Goal: Navigation & Orientation: Find specific page/section

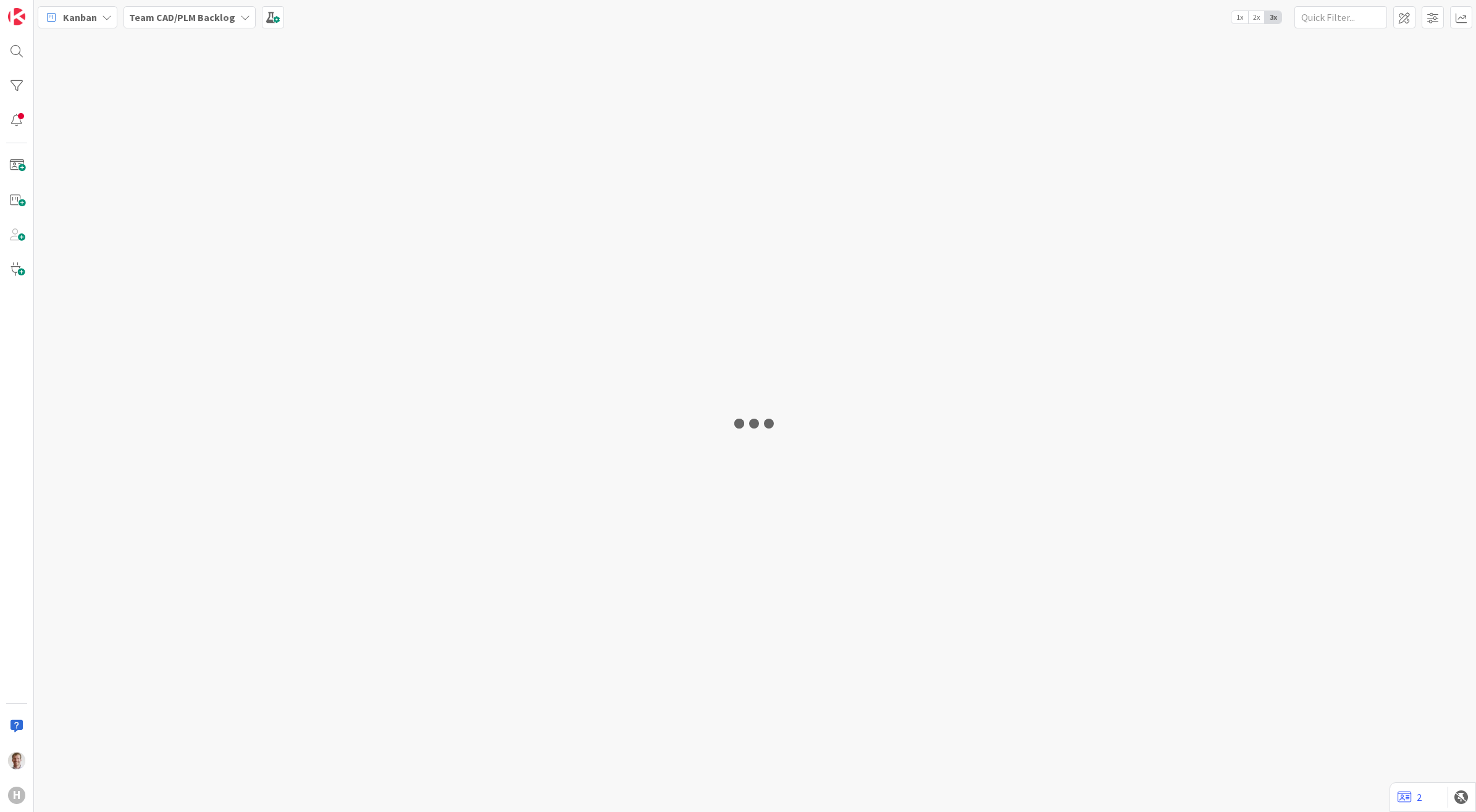
click at [199, 20] on b "Team CAD/PLM Backlog" at bounding box center [182, 17] width 106 height 13
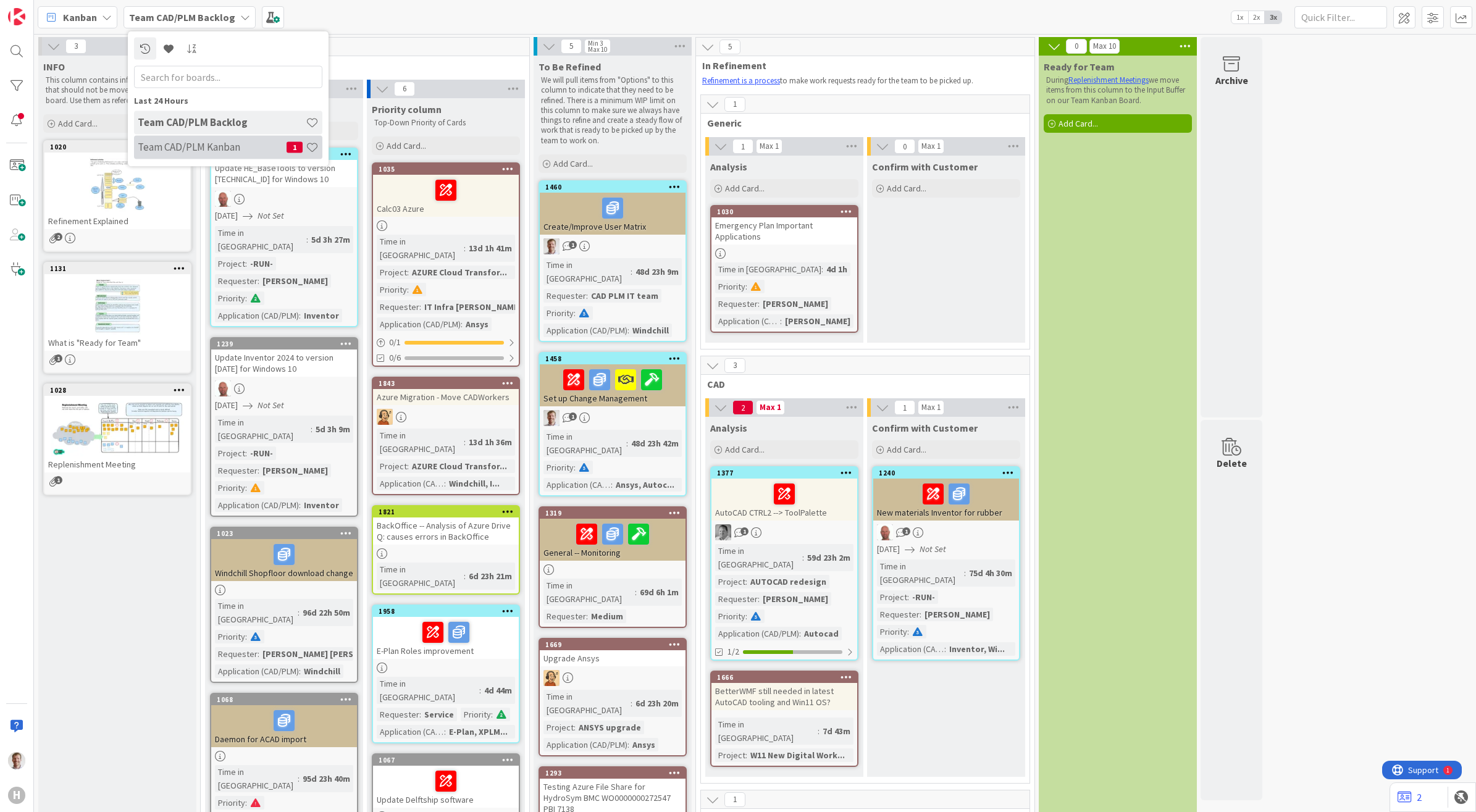
click at [223, 147] on h4 "Team CAD/PLM Kanban" at bounding box center [212, 147] width 149 height 13
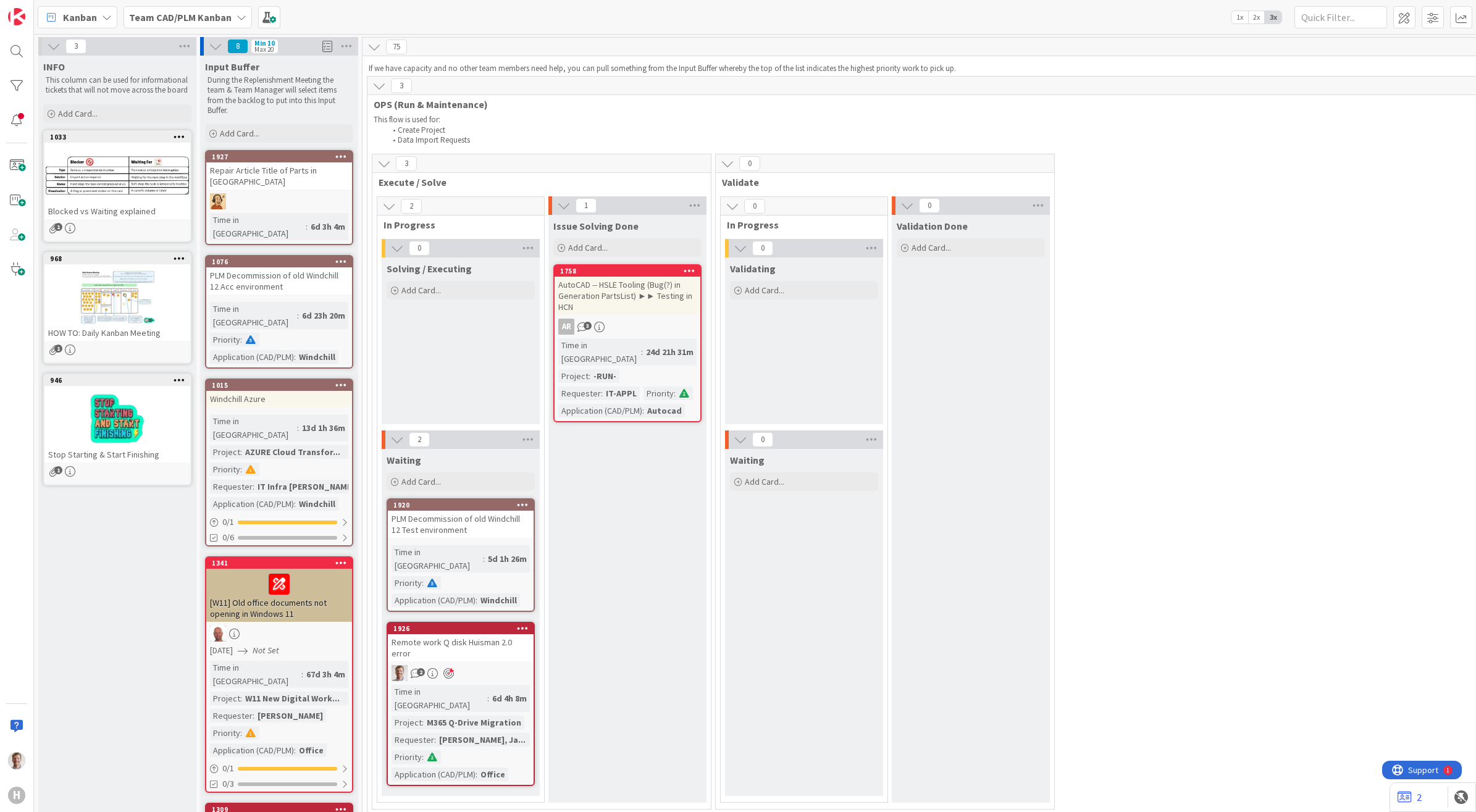
click at [91, 16] on span "Kanban" at bounding box center [80, 17] width 34 height 15
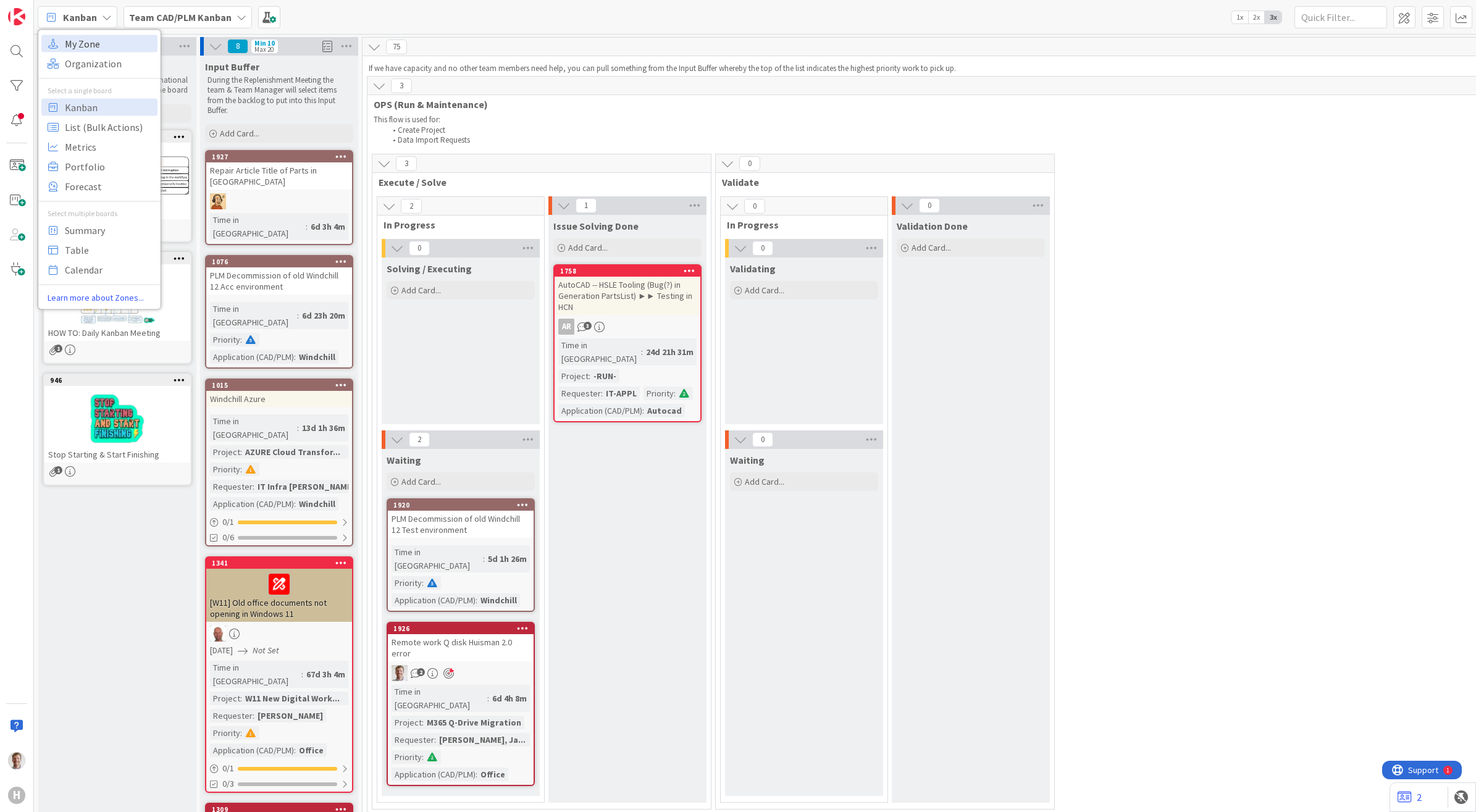
click at [98, 42] on span "My Zone" at bounding box center [109, 43] width 89 height 19
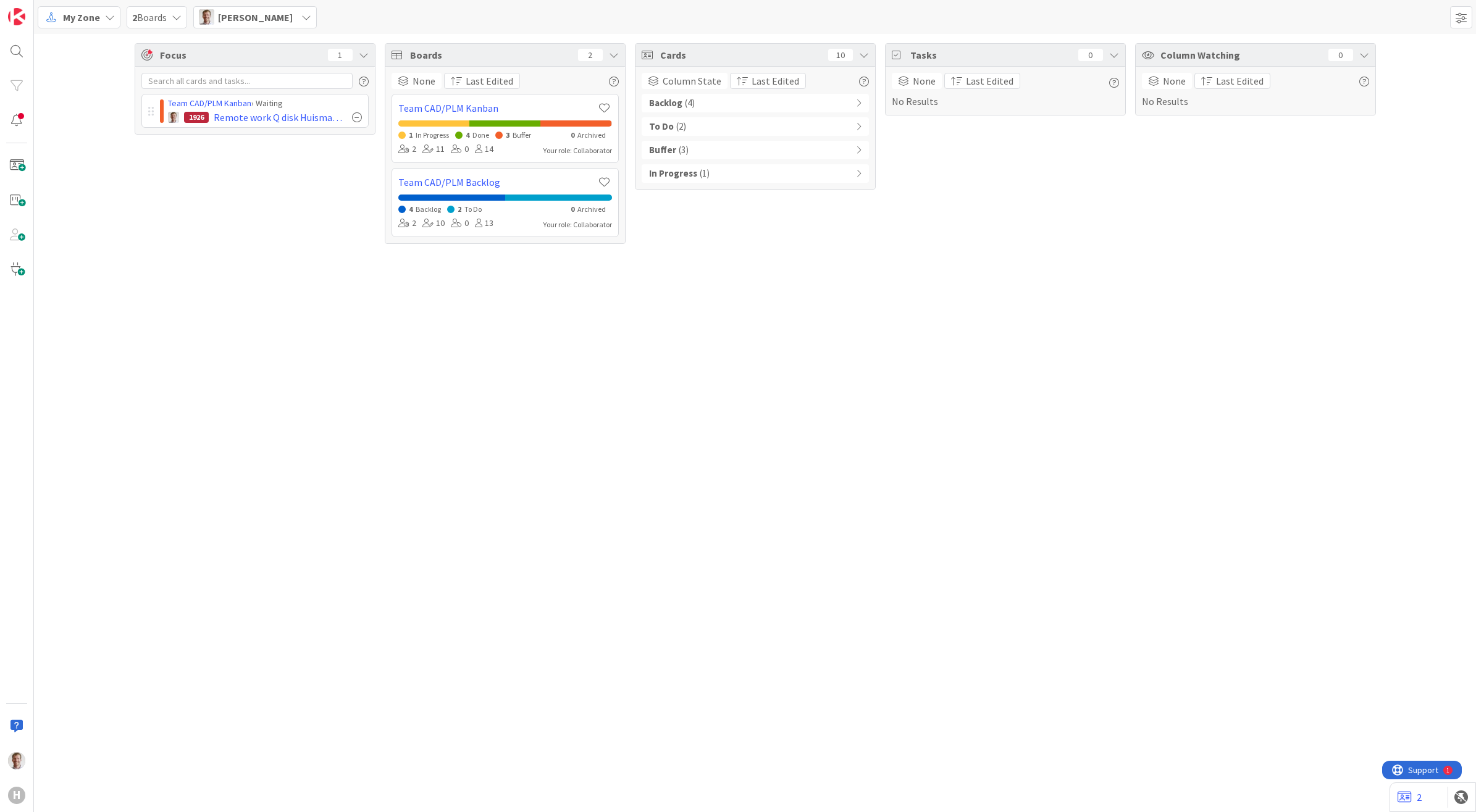
click at [634, 364] on div "Focus 1 Team CAD/PLM Kanban › Waiting 1926 Remote work Q disk [PERSON_NAME] 2.0…" at bounding box center [755, 423] width 1442 height 778
click at [703, 176] on span "( 1 )" at bounding box center [704, 174] width 10 height 14
click at [762, 152] on div "Buffer ( 3 )" at bounding box center [755, 150] width 227 height 19
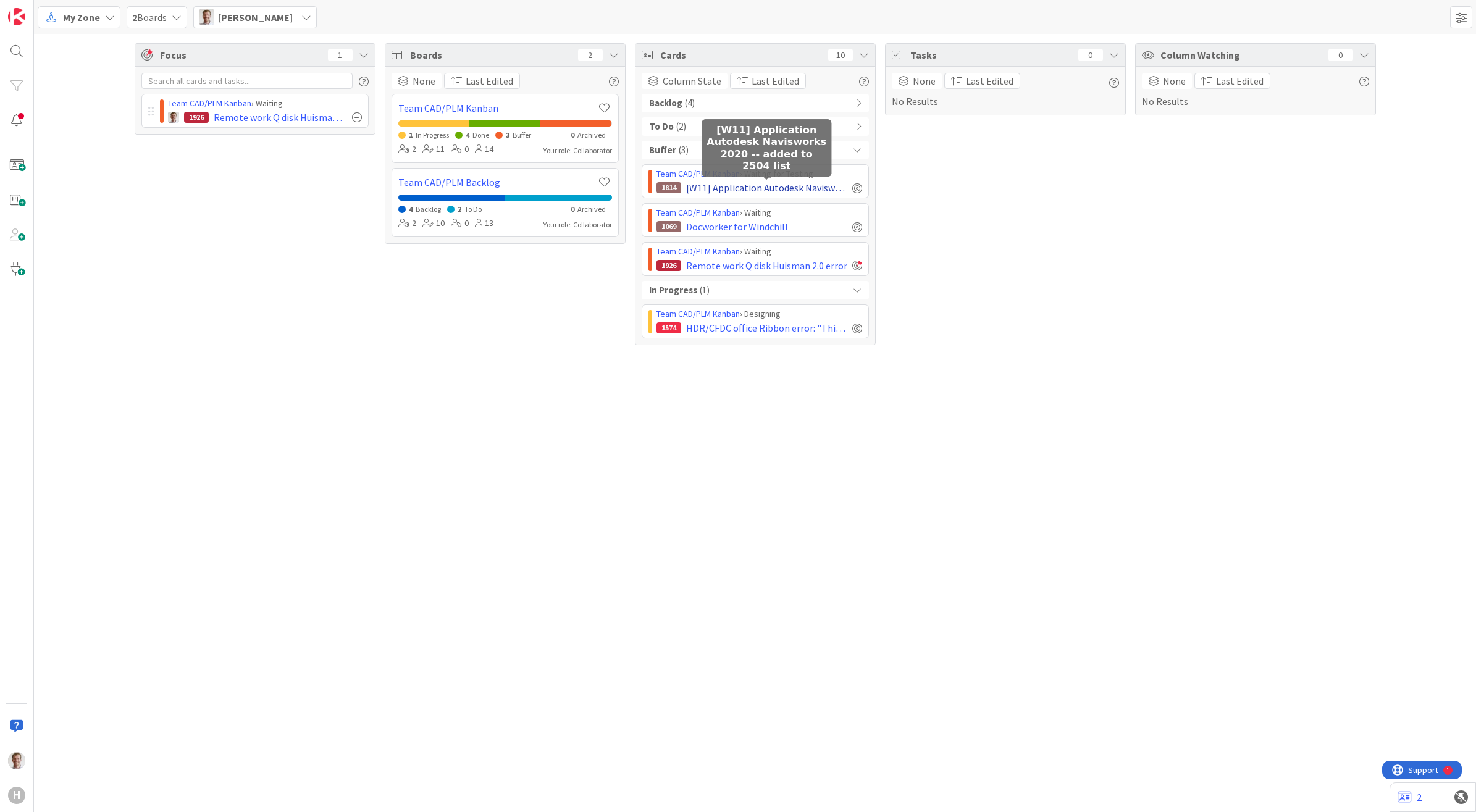
click at [746, 184] on span "[W11] Application Autodesk Navisworks 2020 -- added to 2504 list" at bounding box center [767, 187] width 161 height 15
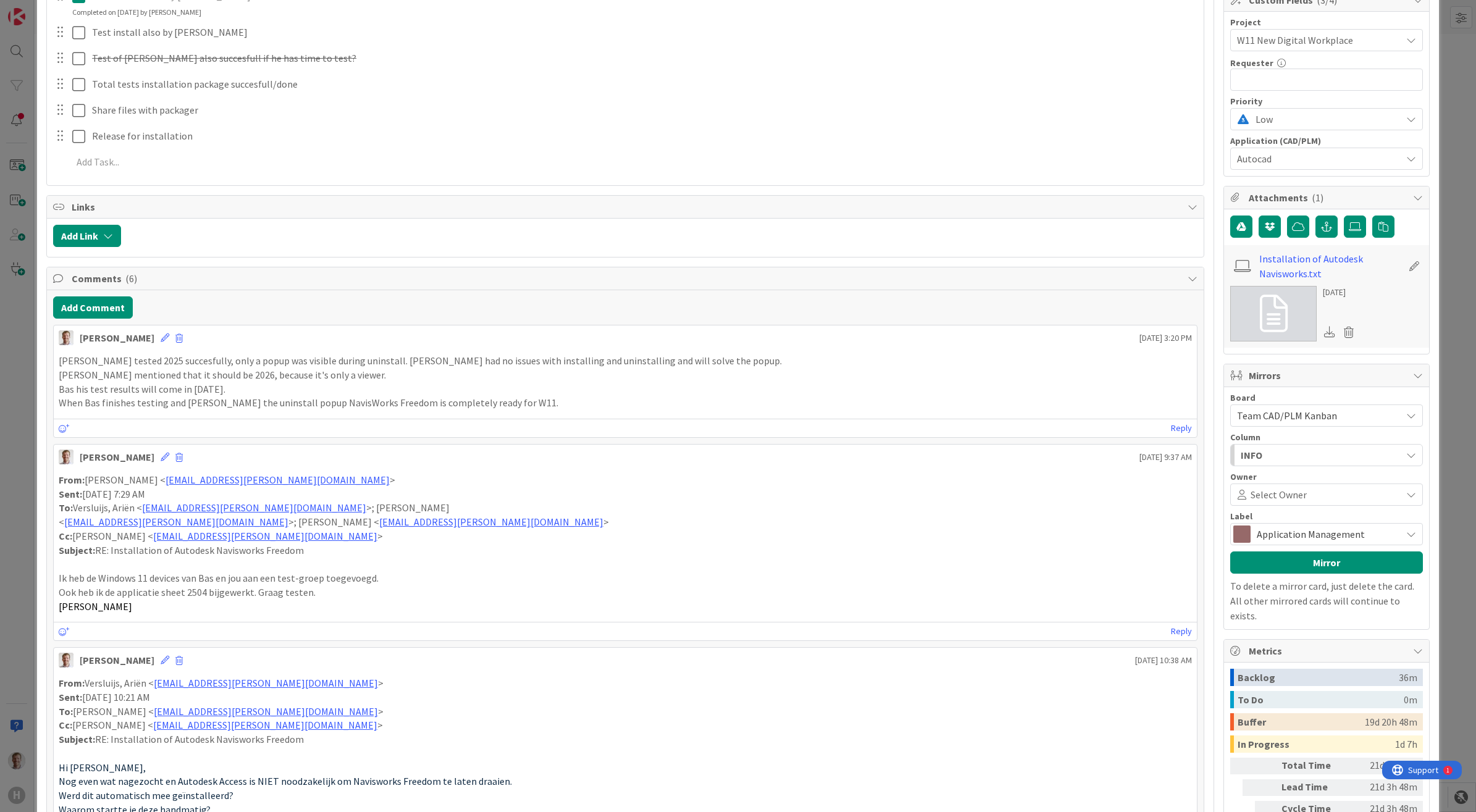
scroll to position [386, 0]
